Goal: Transaction & Acquisition: Purchase product/service

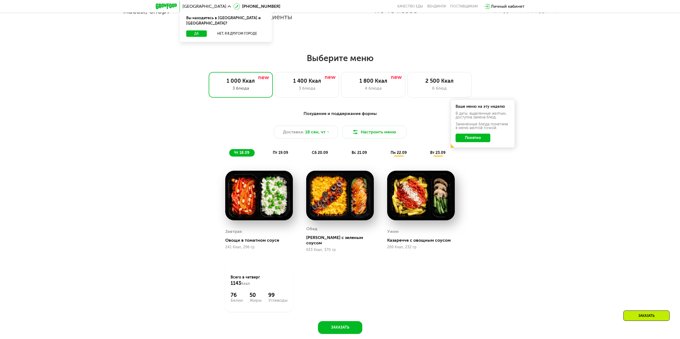
scroll to position [508, 0]
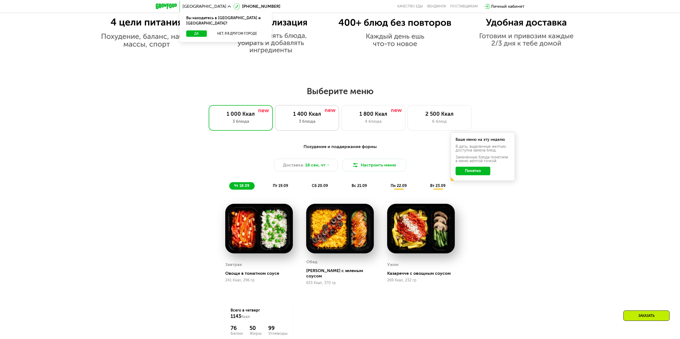
click at [314, 124] on div "3 блюда" at bounding box center [306, 121] width 53 height 6
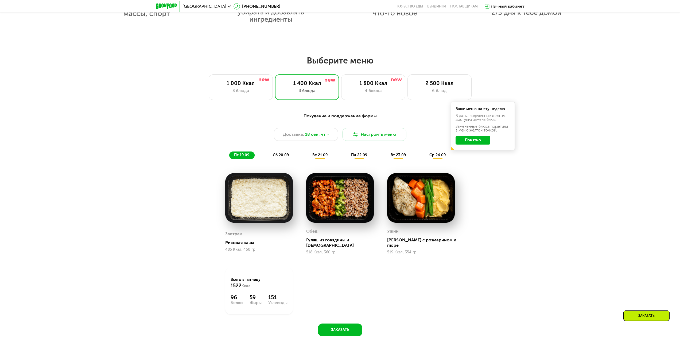
scroll to position [694, 0]
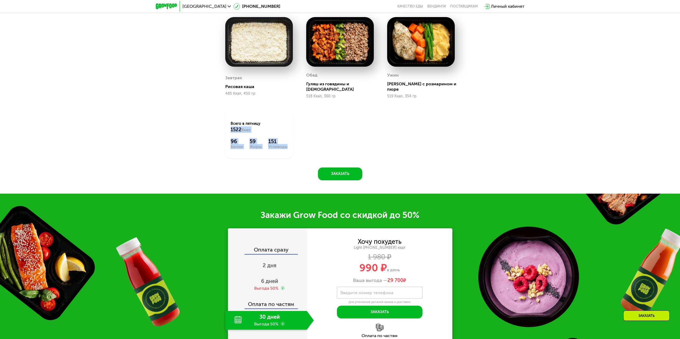
drag, startPoint x: 286, startPoint y: 161, endPoint x: 297, endPoint y: 136, distance: 27.4
click at [297, 164] on div "Похудение и поддержание формы Доставка: [DATE] Настроить меню пт 19.09 сб 20.09…" at bounding box center [339, 67] width 329 height 227
click at [301, 128] on div "Завтрак Рисовая каша 485 Ккал, 450 гр [PERSON_NAME] из говядины и [DEMOGRAPHIC_…" at bounding box center [339, 87] width 243 height 155
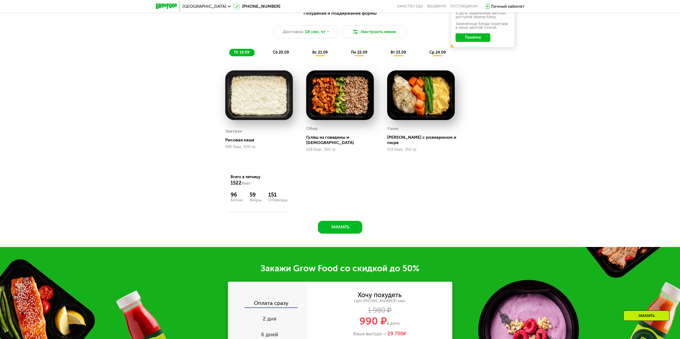
click at [315, 165] on div "Завтрак Рисовая каша 485 Ккал, 450 гр [PERSON_NAME] из говядины и [DEMOGRAPHIC_…" at bounding box center [339, 141] width 243 height 155
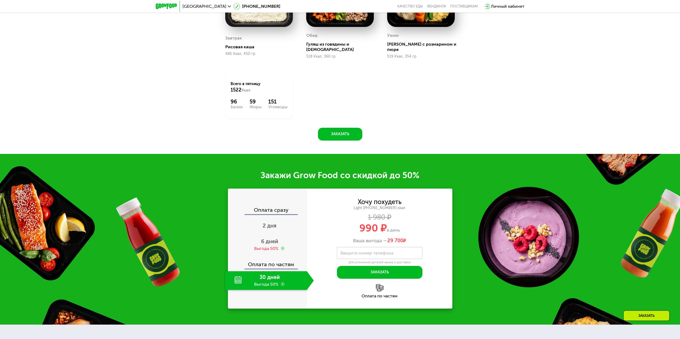
scroll to position [801, 0]
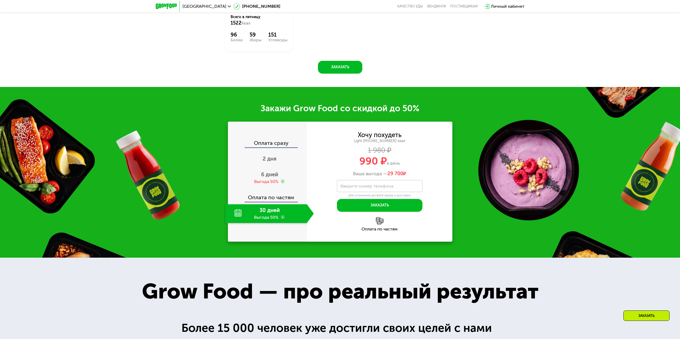
click at [260, 207] on div "30 дней Выгода 50%" at bounding box center [266, 214] width 82 height 19
click at [270, 195] on div "Оплата по частям" at bounding box center [267, 196] width 79 height 12
click at [265, 196] on div "Оплата по частям" at bounding box center [267, 196] width 79 height 12
drag, startPoint x: 235, startPoint y: 209, endPoint x: 242, endPoint y: 210, distance: 7.0
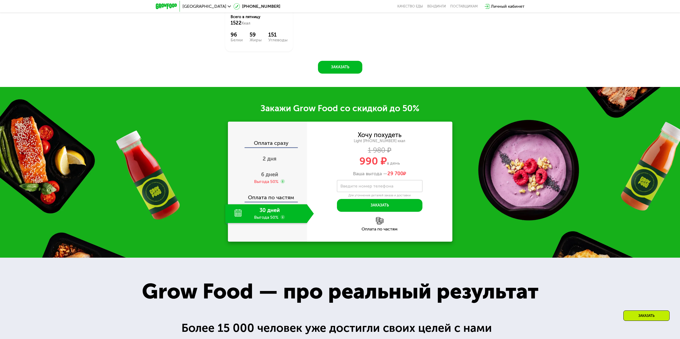
click at [235, 209] on div "30 дней Выгода 50%" at bounding box center [266, 214] width 82 height 19
click at [294, 212] on div "30 дней Выгода 50%" at bounding box center [266, 214] width 82 height 19
click at [279, 213] on div "30 дней Выгода 50%" at bounding box center [266, 214] width 82 height 19
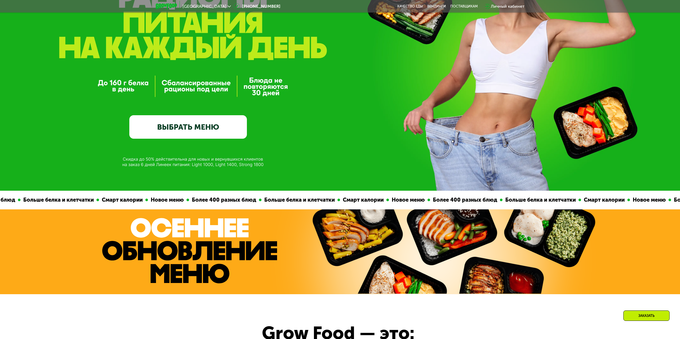
scroll to position [123, 0]
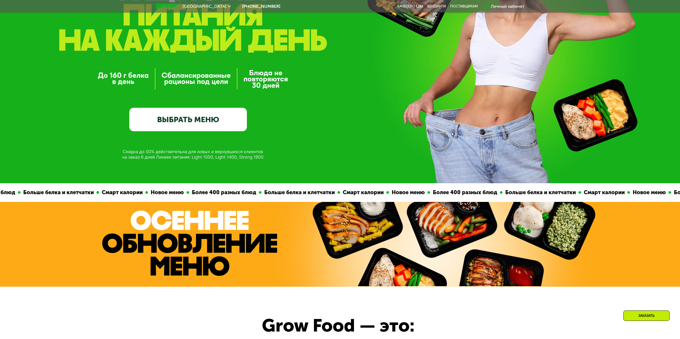
click at [207, 122] on link "ВЫБРАТЬ МЕНЮ" at bounding box center [188, 120] width 118 height 24
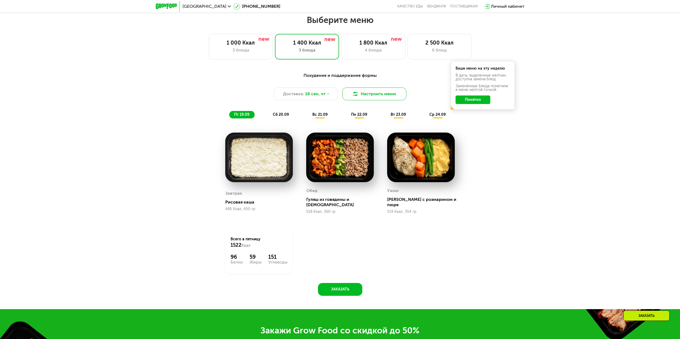
scroll to position [583, 0]
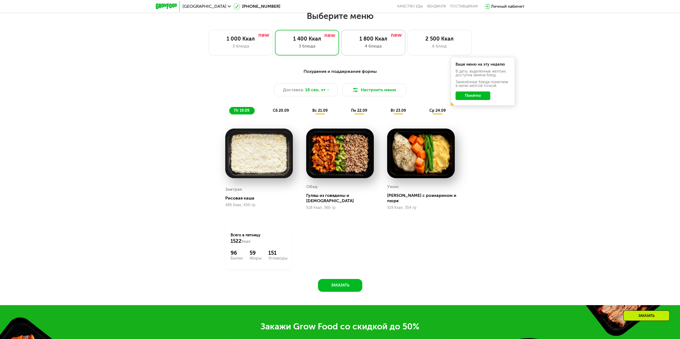
click at [368, 37] on div "1 800 Ккал 4 блюда" at bounding box center [373, 43] width 64 height 26
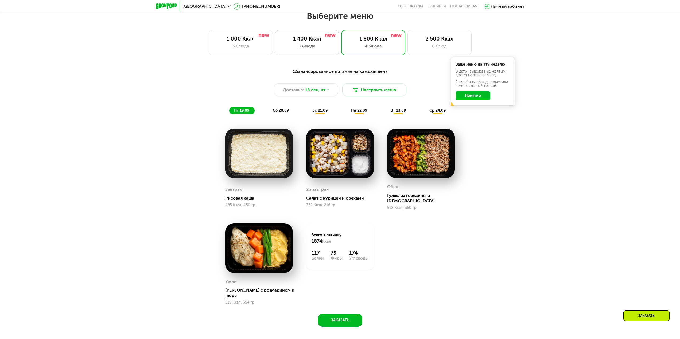
click at [297, 39] on div "1 400 Ккал" at bounding box center [306, 39] width 53 height 6
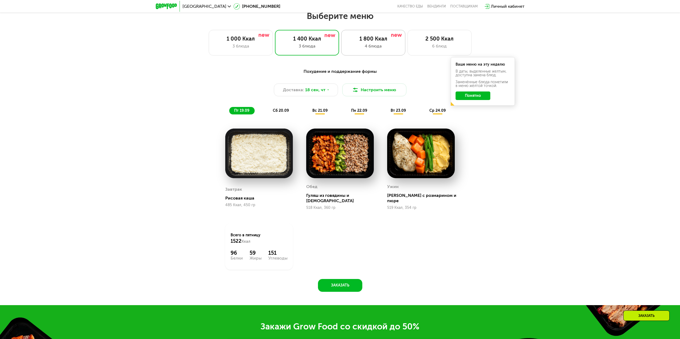
click at [364, 41] on div "1 800 Ккал" at bounding box center [373, 39] width 53 height 6
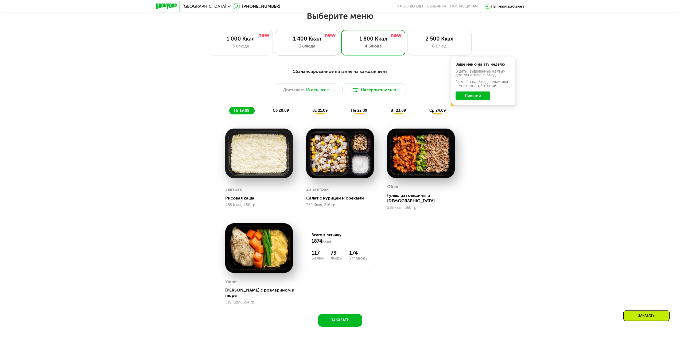
click at [317, 41] on div "1 400 Ккал" at bounding box center [306, 39] width 53 height 6
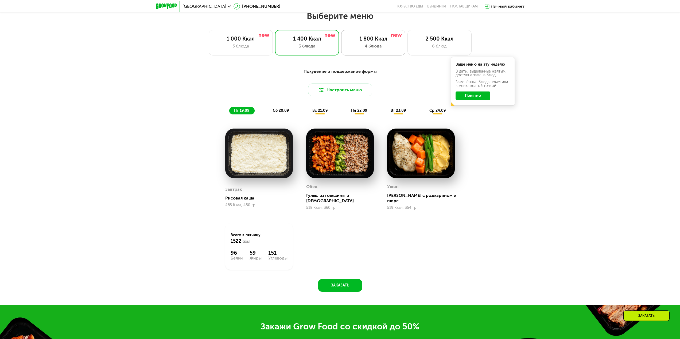
click at [373, 42] on div "1 800 Ккал" at bounding box center [373, 39] width 53 height 6
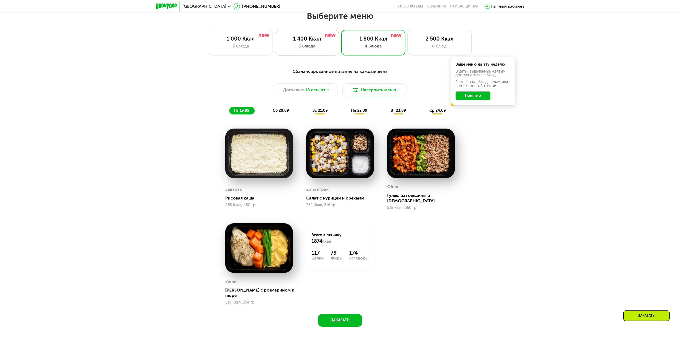
click at [306, 40] on div "1 400 Ккал" at bounding box center [306, 39] width 53 height 6
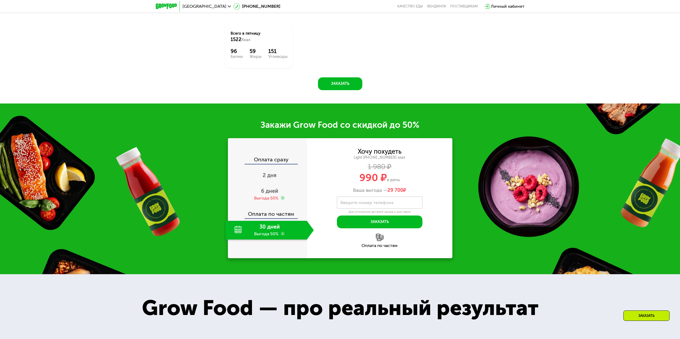
scroll to position [850, 0]
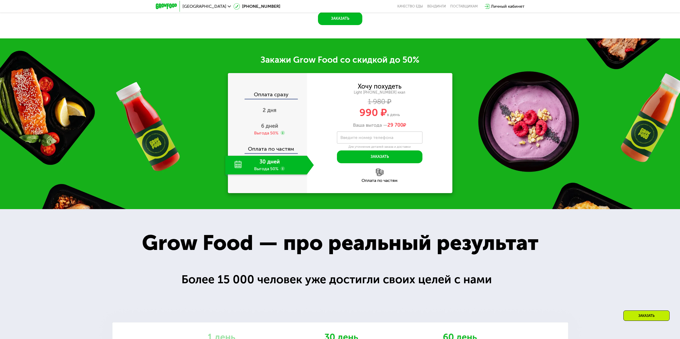
click at [261, 161] on div "30 дней Выгода 50%" at bounding box center [266, 165] width 82 height 19
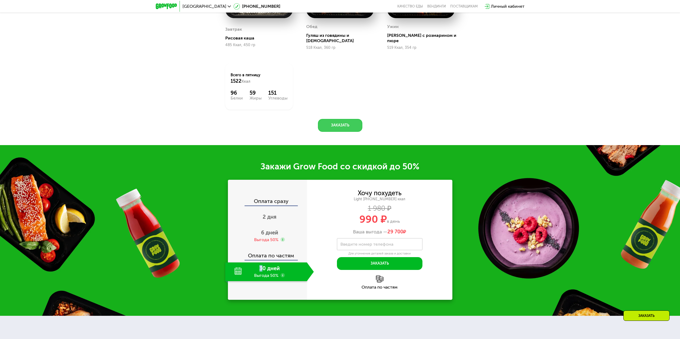
click at [333, 123] on button "Заказать" at bounding box center [340, 125] width 44 height 13
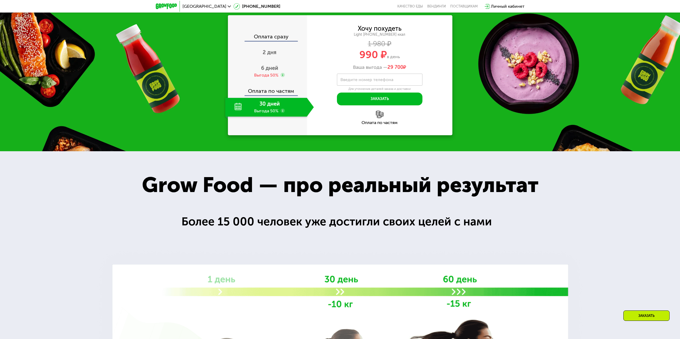
scroll to position [858, 0]
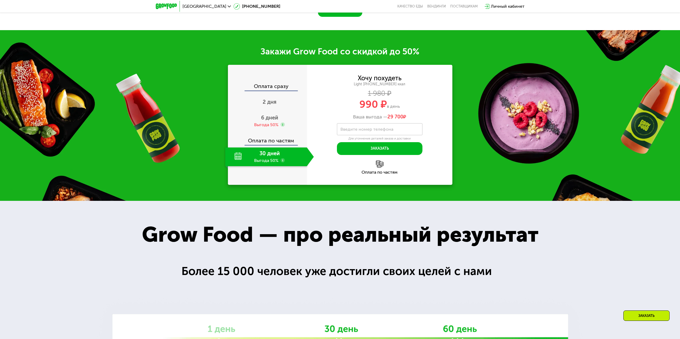
click at [269, 149] on div "30 дней Выгода 50%" at bounding box center [266, 157] width 82 height 19
click at [280, 158] on use at bounding box center [282, 160] width 4 height 4
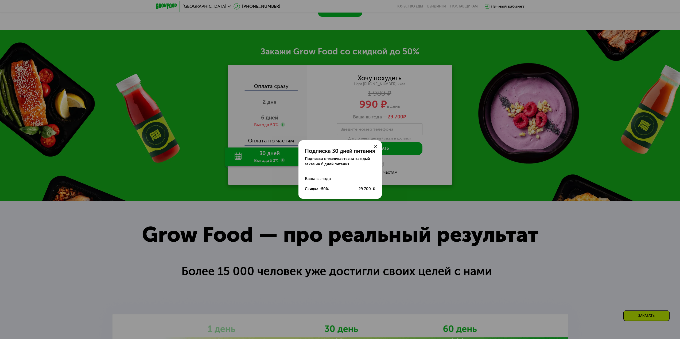
click at [375, 147] on use at bounding box center [375, 146] width 3 height 3
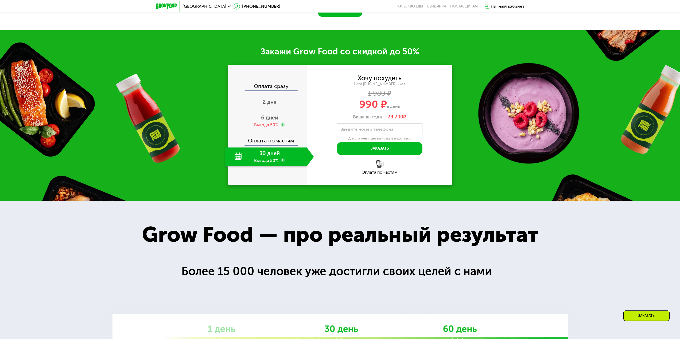
click at [266, 122] on div "Выгода 50%" at bounding box center [266, 125] width 24 height 6
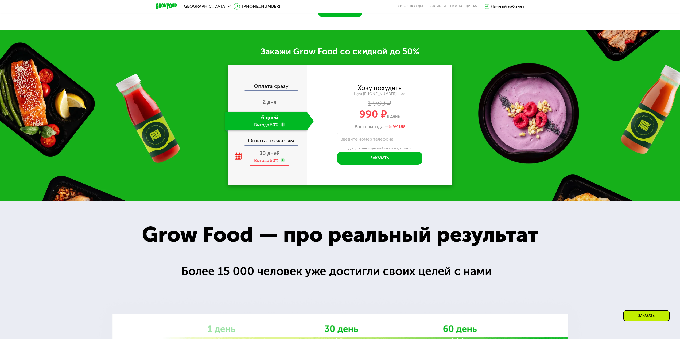
click at [267, 158] on div "Выгода 50%" at bounding box center [266, 161] width 24 height 6
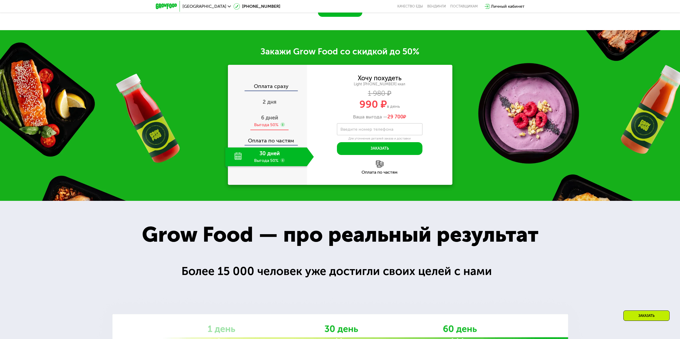
click at [266, 125] on div "6 дней Выгода 50%" at bounding box center [269, 121] width 89 height 19
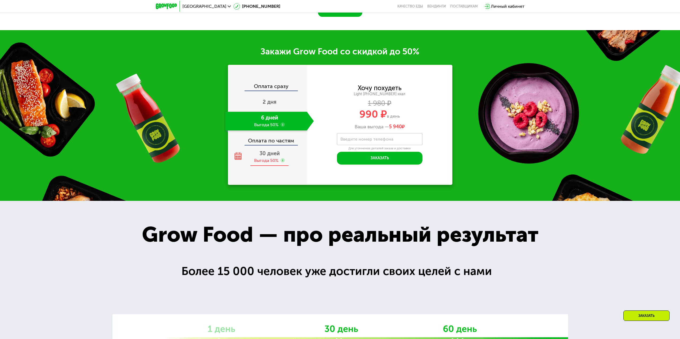
click at [264, 153] on span "30 дней" at bounding box center [269, 153] width 20 height 6
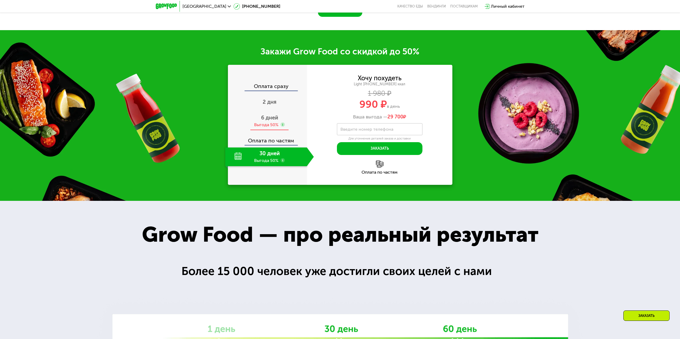
click at [264, 115] on span "6 дней" at bounding box center [269, 118] width 17 height 6
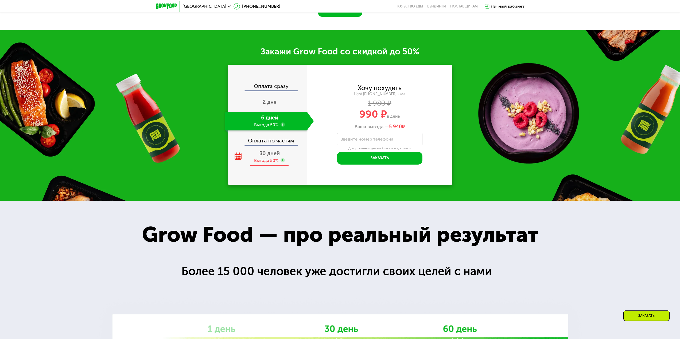
click at [267, 150] on span "30 дней" at bounding box center [269, 153] width 20 height 6
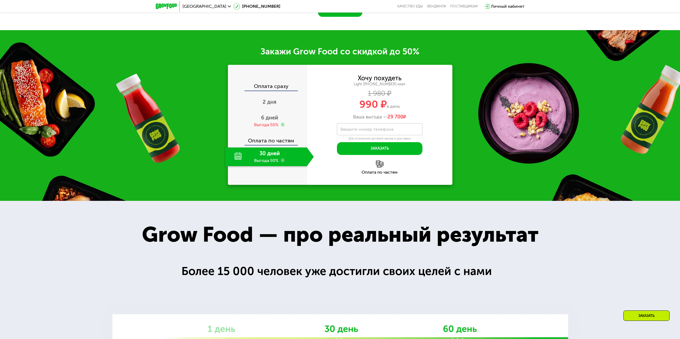
drag, startPoint x: 266, startPoint y: 114, endPoint x: 273, endPoint y: 141, distance: 28.6
click at [266, 115] on span "6 дней" at bounding box center [269, 118] width 17 height 6
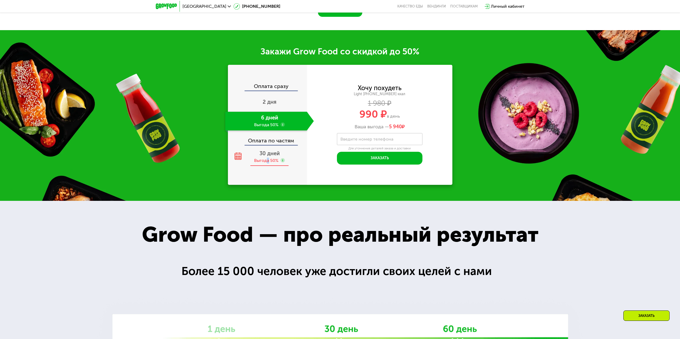
click at [267, 158] on div "Выгода 50%" at bounding box center [266, 161] width 24 height 6
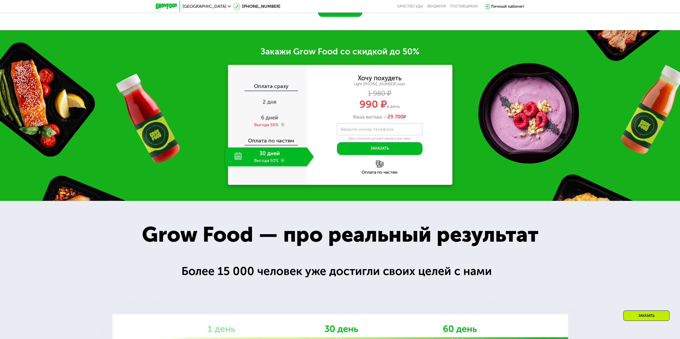
drag, startPoint x: 266, startPoint y: 115, endPoint x: 271, endPoint y: 149, distance: 34.6
click at [266, 115] on span "6 дней" at bounding box center [269, 118] width 17 height 6
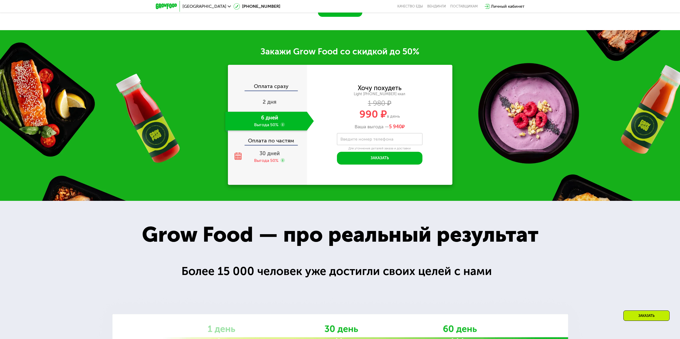
drag, startPoint x: 270, startPoint y: 154, endPoint x: 269, endPoint y: 135, distance: 19.5
click at [270, 152] on div "30 дней Выгода 50%" at bounding box center [269, 157] width 89 height 19
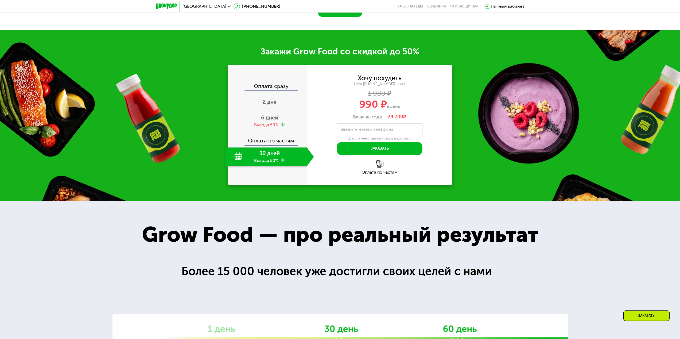
click at [269, 115] on span "6 дней" at bounding box center [269, 118] width 17 height 6
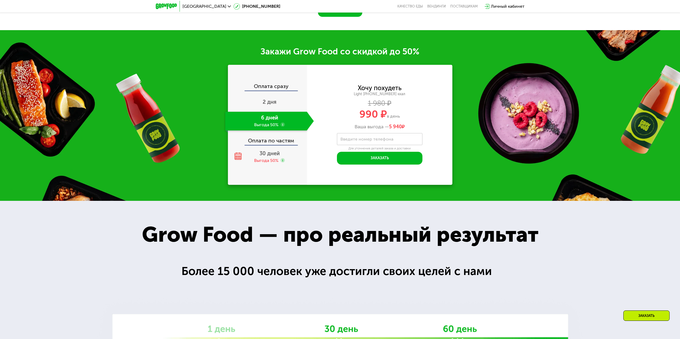
drag, startPoint x: 272, startPoint y: 157, endPoint x: 271, endPoint y: 120, distance: 36.1
click at [272, 158] on div "Выгода 50%" at bounding box center [266, 161] width 24 height 6
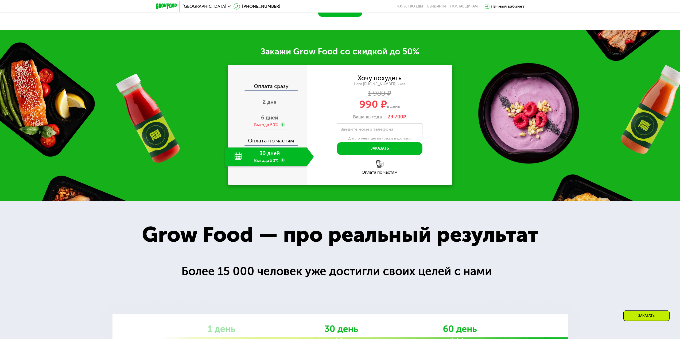
click at [270, 122] on div "Выгода 50%" at bounding box center [266, 125] width 24 height 6
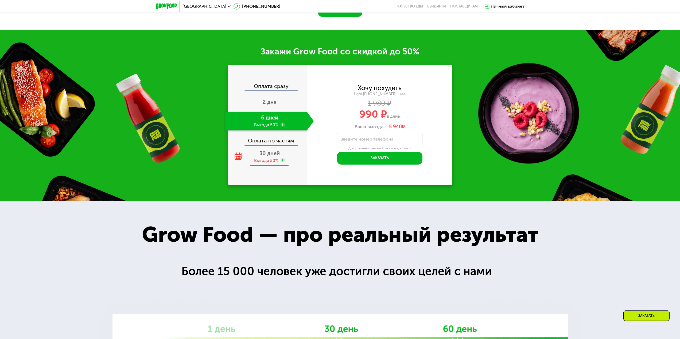
click at [271, 160] on div "Выгода 50%" at bounding box center [266, 161] width 24 height 6
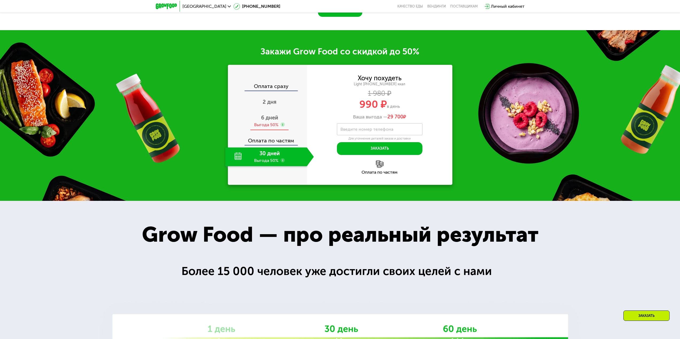
click at [267, 117] on span "6 дней" at bounding box center [269, 118] width 17 height 6
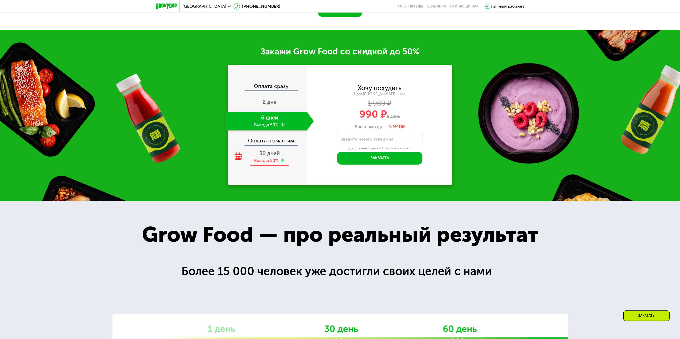
click at [269, 158] on div "Выгода 50%" at bounding box center [266, 161] width 24 height 6
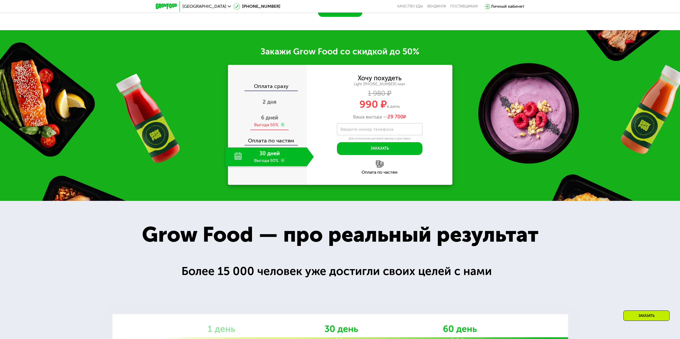
click at [269, 115] on span "6 дней" at bounding box center [269, 118] width 17 height 6
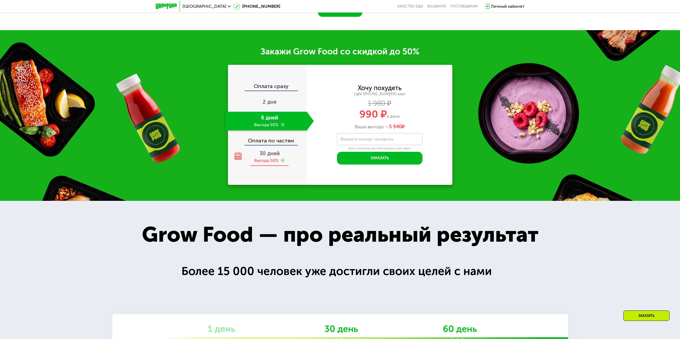
drag, startPoint x: 272, startPoint y: 151, endPoint x: 271, endPoint y: 115, distance: 36.9
click at [272, 151] on span "30 дней" at bounding box center [269, 153] width 20 height 6
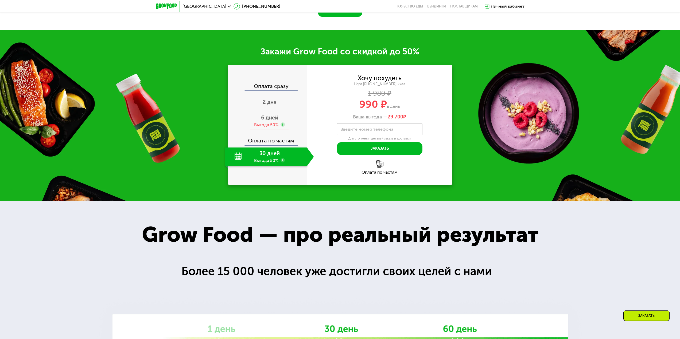
click at [270, 112] on div "6 дней Выгода 50%" at bounding box center [269, 121] width 89 height 19
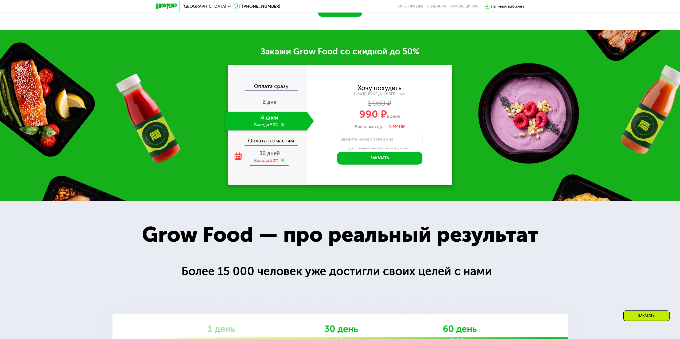
click at [272, 151] on span "30 дней" at bounding box center [269, 153] width 20 height 6
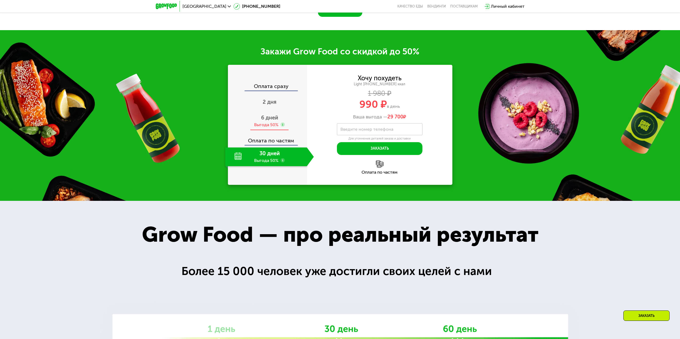
drag, startPoint x: 271, startPoint y: 106, endPoint x: 272, endPoint y: 110, distance: 3.8
click at [271, 107] on div "2 дня" at bounding box center [269, 102] width 89 height 19
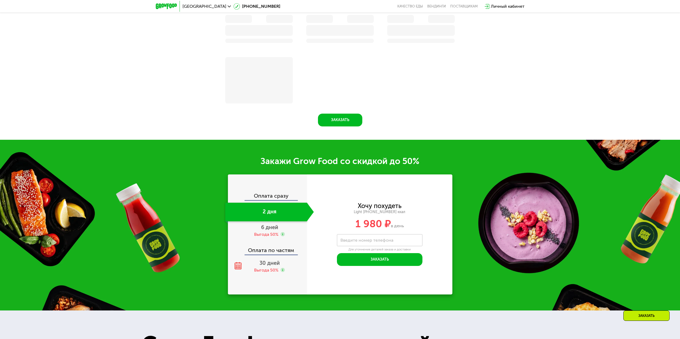
scroll to position [973, 0]
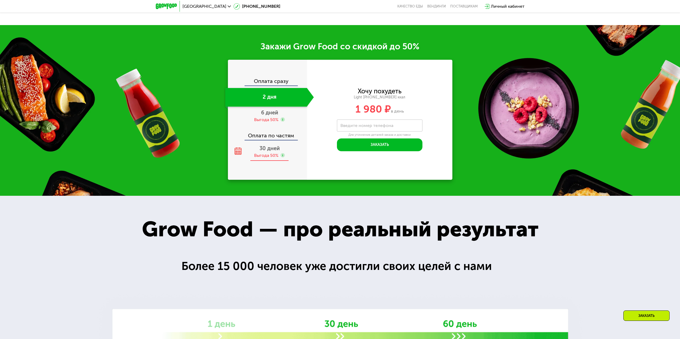
click at [273, 151] on span "30 дней" at bounding box center [269, 148] width 20 height 6
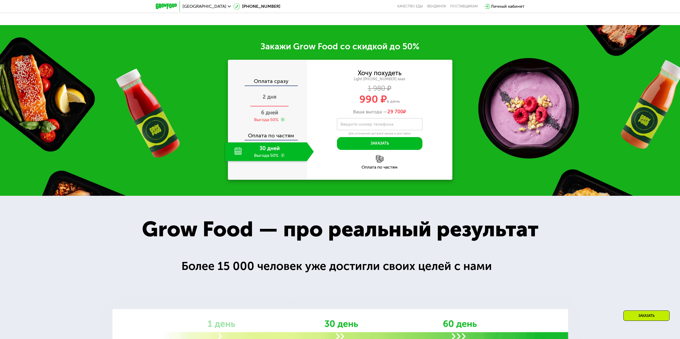
click at [277, 101] on div "2 дня" at bounding box center [269, 97] width 89 height 19
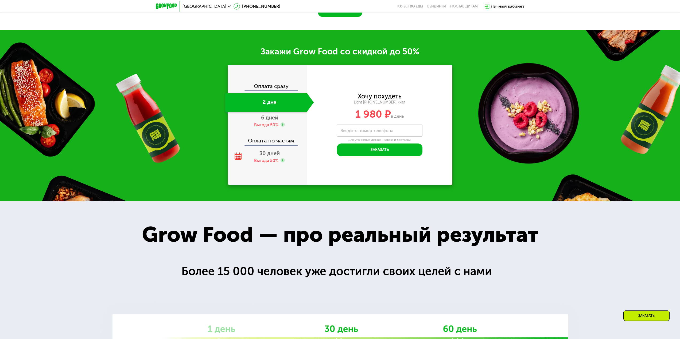
drag, startPoint x: 266, startPoint y: 150, endPoint x: 266, endPoint y: 132, distance: 18.2
click at [266, 150] on span "30 дней" at bounding box center [269, 153] width 20 height 6
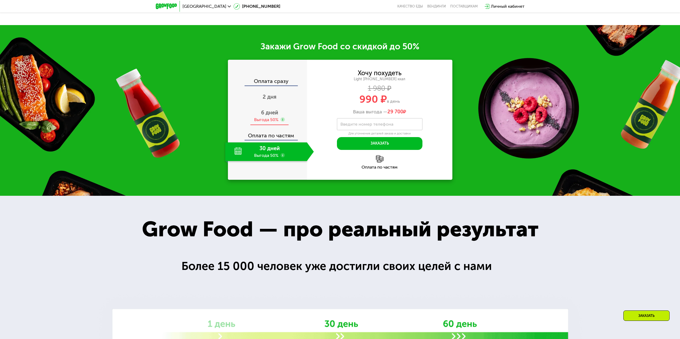
click at [266, 115] on span "6 дней" at bounding box center [269, 113] width 17 height 6
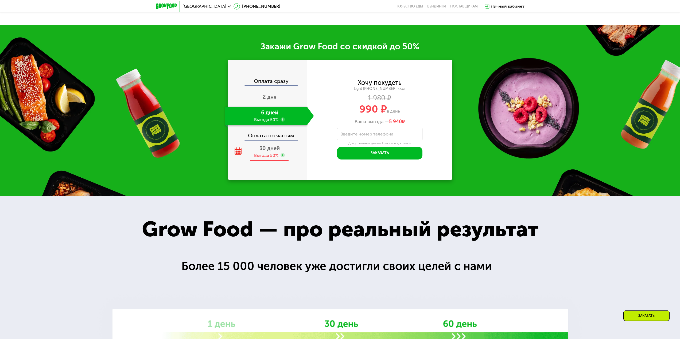
click at [265, 150] on span "30 дней" at bounding box center [269, 148] width 20 height 6
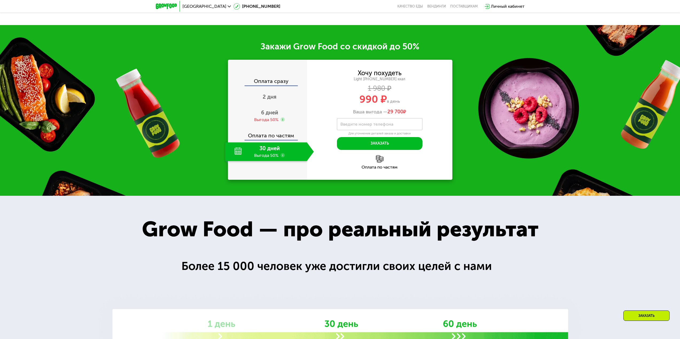
scroll to position [858, 0]
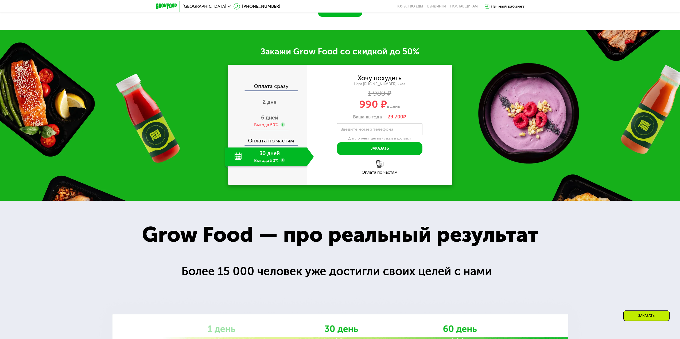
click at [264, 118] on div "6 дней Выгода 50%" at bounding box center [269, 121] width 89 height 19
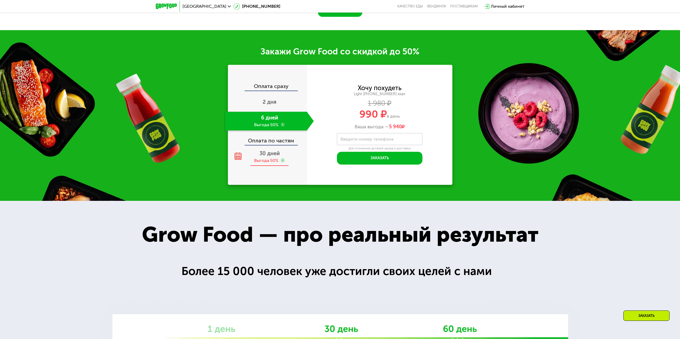
click at [269, 158] on div "Выгода 50%" at bounding box center [266, 161] width 24 height 6
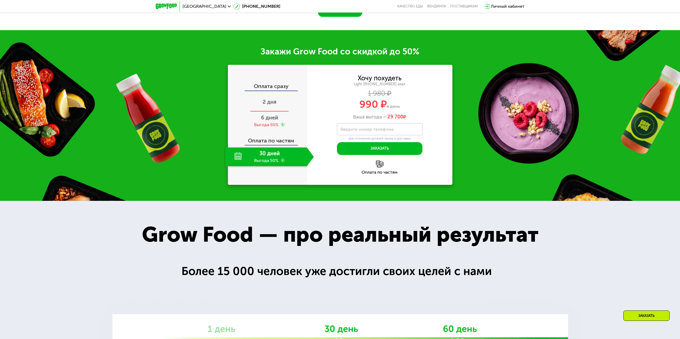
click at [267, 93] on div "2 дня" at bounding box center [266, 102] width 82 height 19
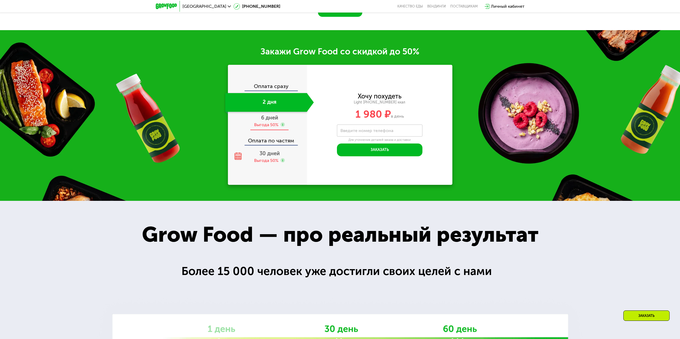
click at [265, 118] on div "6 дней Выгода 50%" at bounding box center [269, 121] width 89 height 19
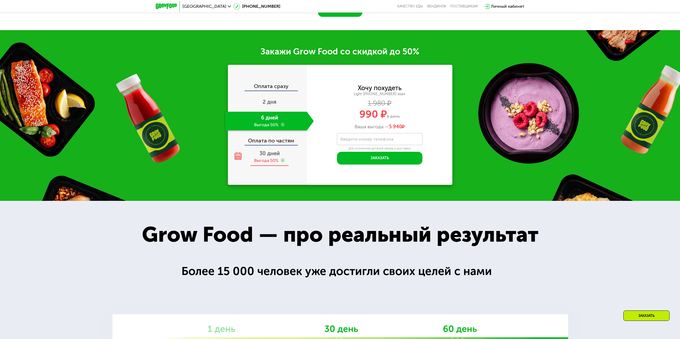
click at [261, 150] on span "30 дней" at bounding box center [269, 153] width 20 height 6
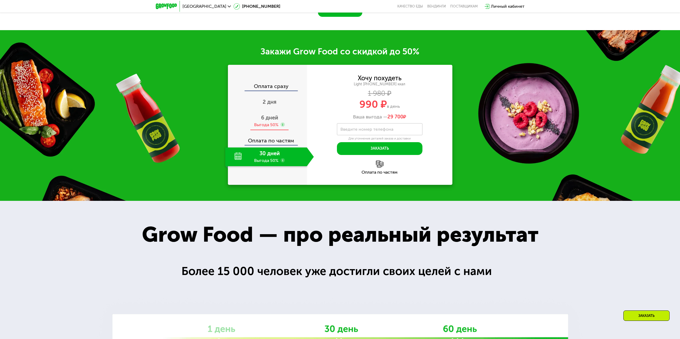
click at [259, 114] on div "6 дней Выгода 50%" at bounding box center [269, 121] width 89 height 19
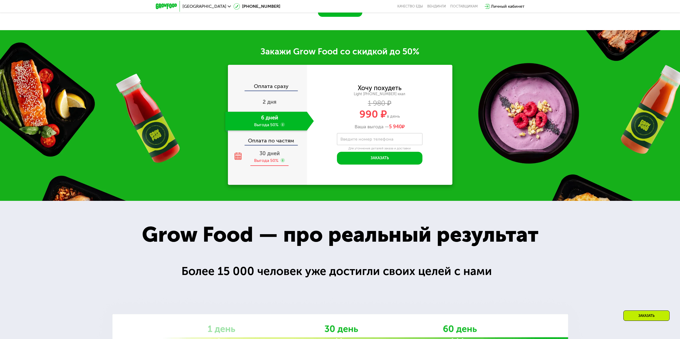
click at [264, 150] on span "30 дней" at bounding box center [269, 153] width 20 height 6
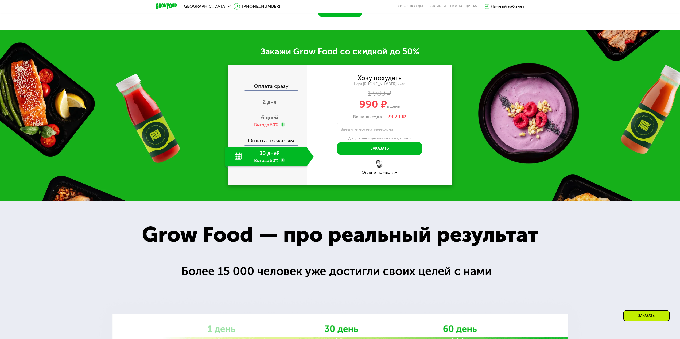
click at [263, 118] on div "6 дней Выгода 50%" at bounding box center [269, 121] width 89 height 19
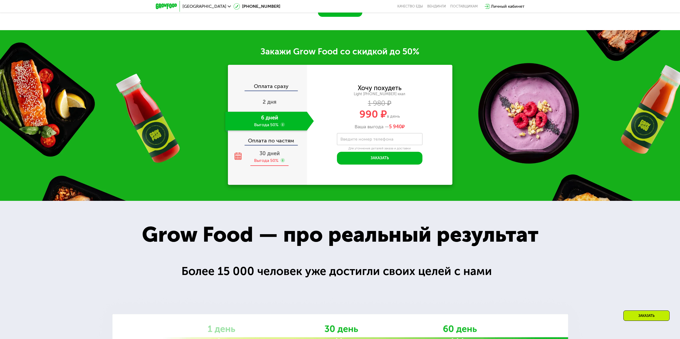
click at [267, 153] on span "30 дней" at bounding box center [269, 153] width 20 height 6
